Goal: Information Seeking & Learning: Learn about a topic

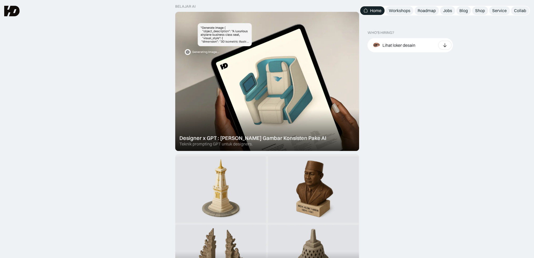
scroll to position [158, 0]
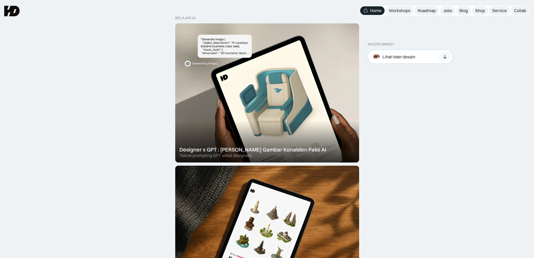
click at [433, 60] on div "Lihat loker desain" at bounding box center [409, 57] width 85 height 14
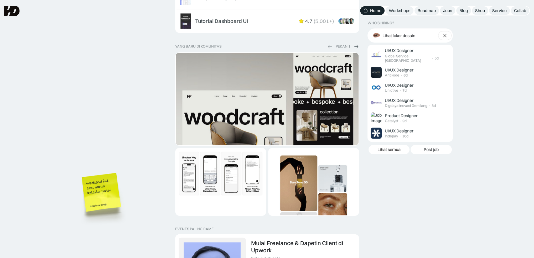
scroll to position [893, 0]
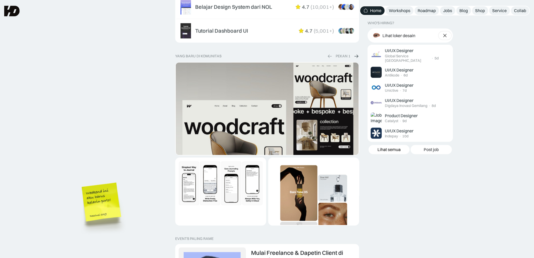
click at [356, 54] on img at bounding box center [355, 56] width 5 height 6
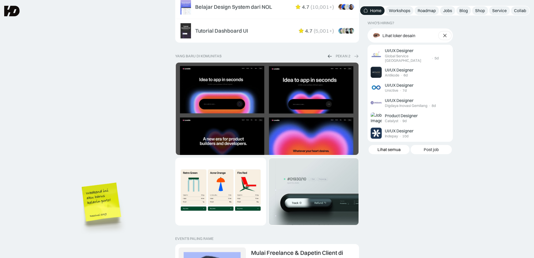
click at [356, 54] on img at bounding box center [355, 56] width 5 height 6
click at [190, 56] on div "yang baru di komunitas" at bounding box center [198, 56] width 46 height 4
click at [199, 88] on img "2 of 2" at bounding box center [267, 141] width 183 height 159
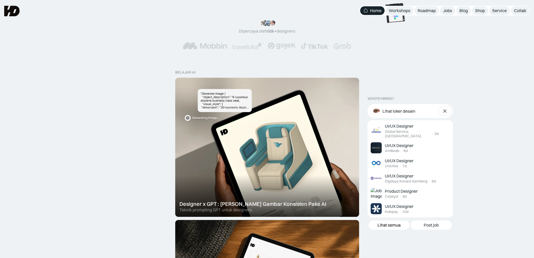
scroll to position [0, 0]
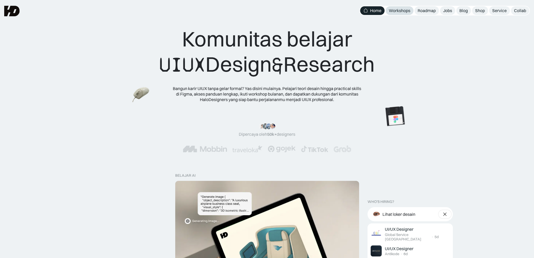
click at [400, 12] on div "Workshops" at bounding box center [400, 11] width 22 height 6
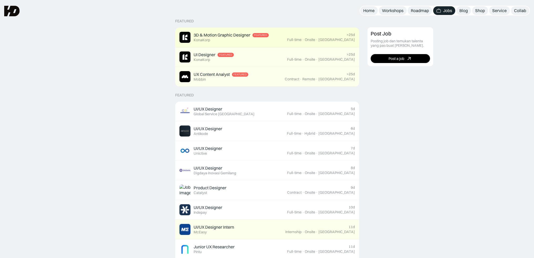
scroll to position [105, 0]
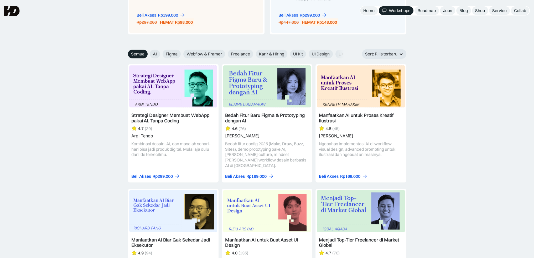
scroll to position [568, 0]
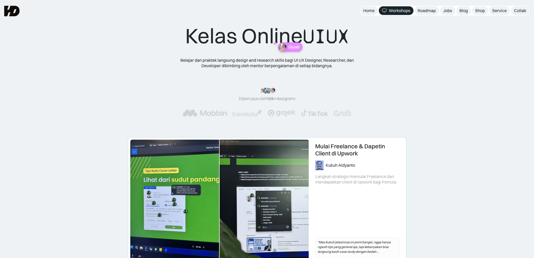
scroll to position [0, 0]
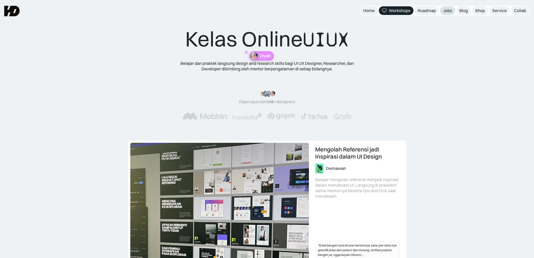
click at [449, 10] on div "Jobs" at bounding box center [447, 11] width 9 height 6
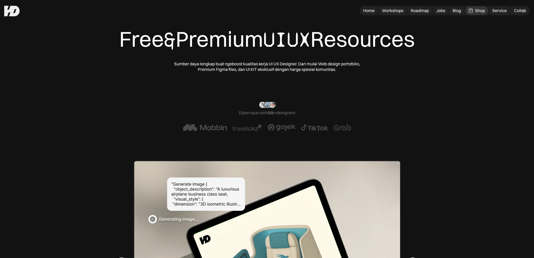
click at [22, 47] on div "Free & Premium UIUX Resources Sumber daya lengkap buat ngeboost kualitas kerja …" at bounding box center [267, 49] width 492 height 46
